Goal: Information Seeking & Learning: Learn about a topic

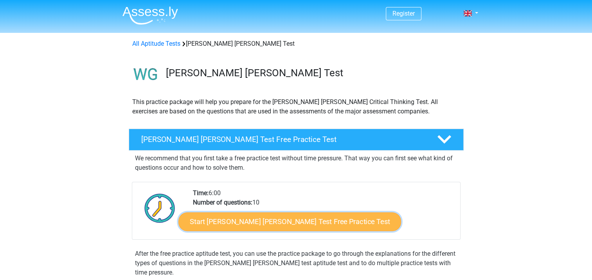
click at [308, 218] on link "Start Watson Glaser Test Free Practice Test" at bounding box center [289, 221] width 223 height 19
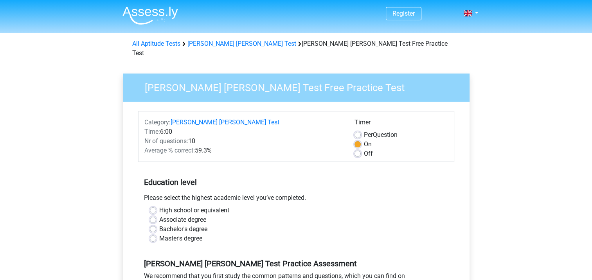
click at [149, 230] on div "High school or equivalent Associate degree Bachelor's degree Master's degree" at bounding box center [296, 225] width 304 height 38
click at [159, 234] on label "Master's degree" at bounding box center [180, 238] width 43 height 9
click at [152, 234] on input "Master's degree" at bounding box center [153, 238] width 6 height 8
radio input "true"
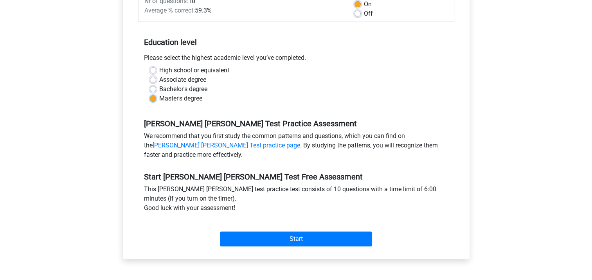
scroll to position [254, 0]
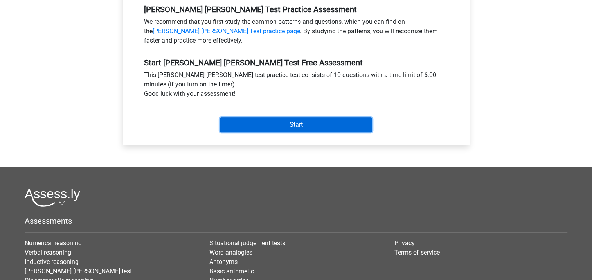
click at [292, 117] on input "Start" at bounding box center [296, 124] width 152 height 15
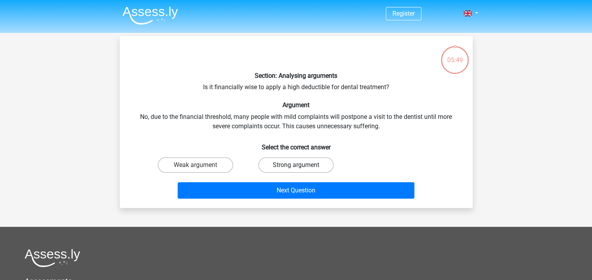
click at [272, 163] on label "Strong argument" at bounding box center [296, 165] width 76 height 16
click at [296, 165] on input "Strong argument" at bounding box center [298, 167] width 5 height 5
radio input "true"
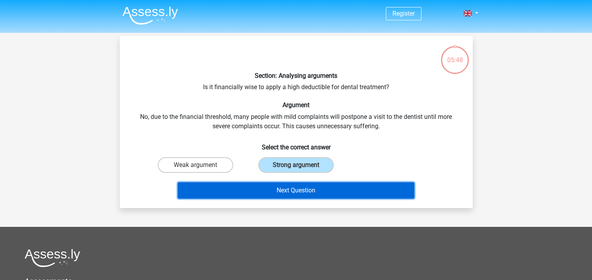
click at [293, 191] on button "Next Question" at bounding box center [296, 190] width 237 height 16
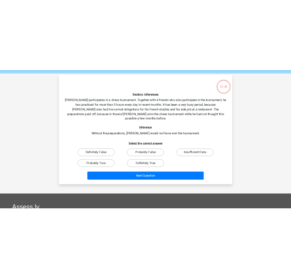
scroll to position [36, 0]
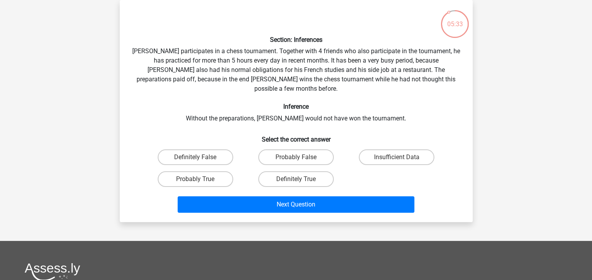
click at [267, 93] on div "Section: Inferences Pablo participates in a chess tournament. Together with 4 f…" at bounding box center [296, 111] width 347 height 210
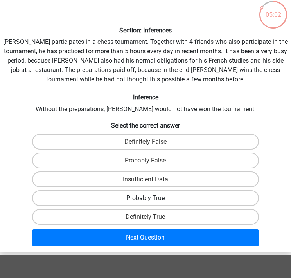
click at [166, 196] on label "Probably True" at bounding box center [145, 198] width 227 height 16
click at [151, 198] on input "Probably True" at bounding box center [148, 200] width 5 height 5
radio input "true"
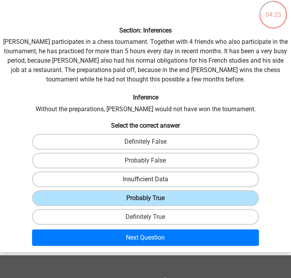
click at [166, 179] on label "Insufficient Data" at bounding box center [145, 179] width 227 height 16
click at [151, 179] on input "Insufficient Data" at bounding box center [148, 181] width 5 height 5
radio input "true"
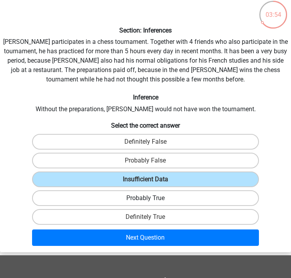
click at [165, 196] on label "Probably True" at bounding box center [145, 198] width 227 height 16
click at [151, 198] on input "Probably True" at bounding box center [148, 200] width 5 height 5
radio input "true"
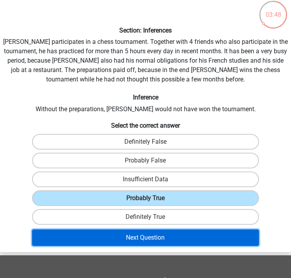
click at [161, 235] on button "Next Question" at bounding box center [145, 237] width 227 height 16
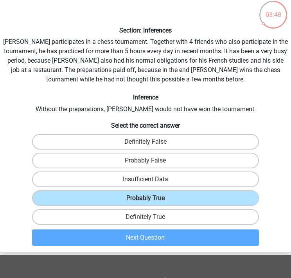
scroll to position [30, 0]
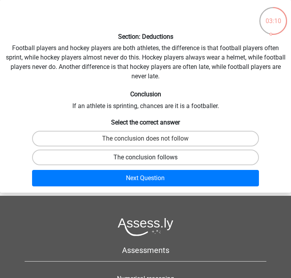
click at [179, 154] on label "The conclusion follows" at bounding box center [145, 157] width 227 height 16
click at [151, 157] on input "The conclusion follows" at bounding box center [148, 159] width 5 height 5
radio input "true"
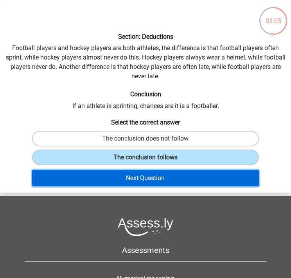
click at [156, 177] on button "Next Question" at bounding box center [145, 178] width 227 height 16
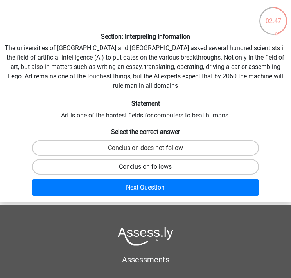
click at [162, 160] on label "Conclusion follows" at bounding box center [145, 167] width 227 height 16
click at [151, 167] on input "Conclusion follows" at bounding box center [148, 169] width 5 height 5
radio input "true"
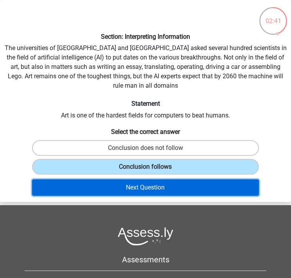
click at [166, 179] on button "Next Question" at bounding box center [145, 187] width 227 height 16
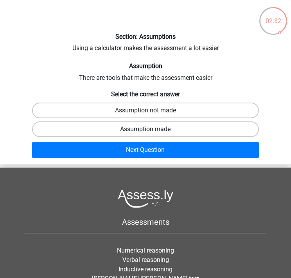
click at [196, 124] on label "Assumption made" at bounding box center [145, 129] width 227 height 16
click at [151, 129] on input "Assumption made" at bounding box center [148, 131] width 5 height 5
radio input "true"
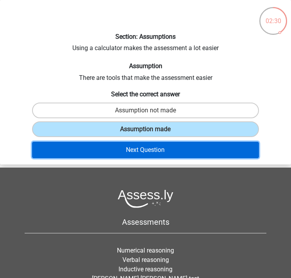
click at [180, 149] on button "Next Question" at bounding box center [145, 150] width 227 height 16
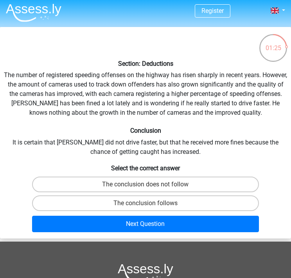
scroll to position [0, 0]
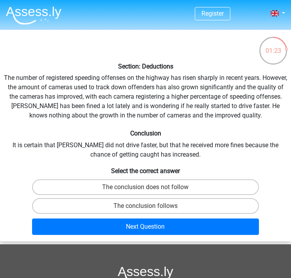
click at [189, 161] on div "Section: Deductions The number of registered speeding offenses on the highway h…" at bounding box center [145, 135] width 291 height 205
click at [176, 187] on label "The conclusion does not follow" at bounding box center [145, 187] width 227 height 16
click at [151, 187] on input "The conclusion does not follow" at bounding box center [148, 189] width 5 height 5
radio input "true"
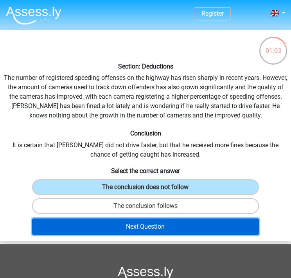
click at [153, 225] on button "Next Question" at bounding box center [145, 226] width 227 height 16
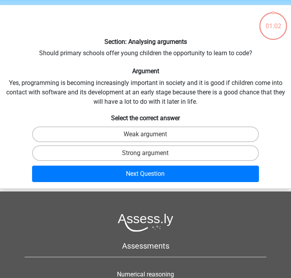
scroll to position [30, 0]
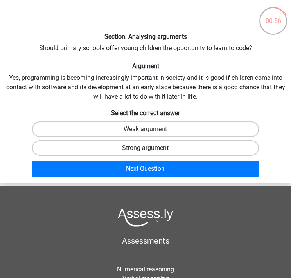
click at [135, 144] on label "Strong argument" at bounding box center [145, 148] width 227 height 16
click at [146, 148] on input "Strong argument" at bounding box center [148, 150] width 5 height 5
radio input "true"
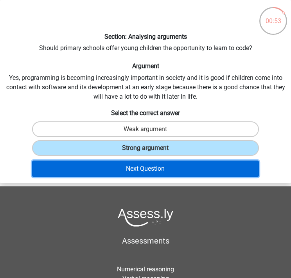
click at [150, 168] on button "Next Question" at bounding box center [145, 168] width 227 height 16
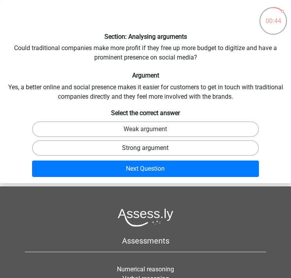
click at [138, 148] on label "Strong argument" at bounding box center [145, 148] width 227 height 16
click at [146, 148] on input "Strong argument" at bounding box center [148, 150] width 5 height 5
radio input "true"
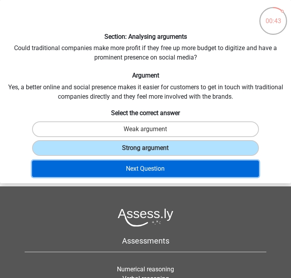
click at [150, 167] on button "Next Question" at bounding box center [145, 168] width 227 height 16
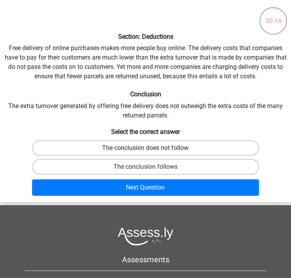
click at [166, 148] on label "The conclusion does not follow" at bounding box center [145, 148] width 227 height 16
click at [151, 148] on input "The conclusion does not follow" at bounding box center [148, 150] width 5 height 5
radio input "true"
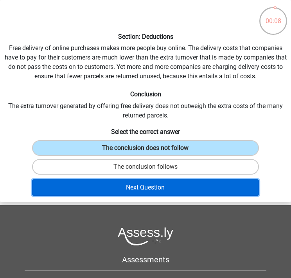
click at [155, 187] on button "Next Question" at bounding box center [145, 187] width 227 height 16
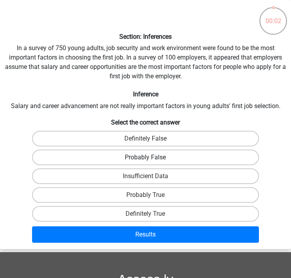
click at [157, 155] on label "Probably False" at bounding box center [145, 157] width 227 height 16
click at [151, 157] on input "Probably False" at bounding box center [148, 159] width 5 height 5
radio input "true"
